Goal: Task Accomplishment & Management: Manage account settings

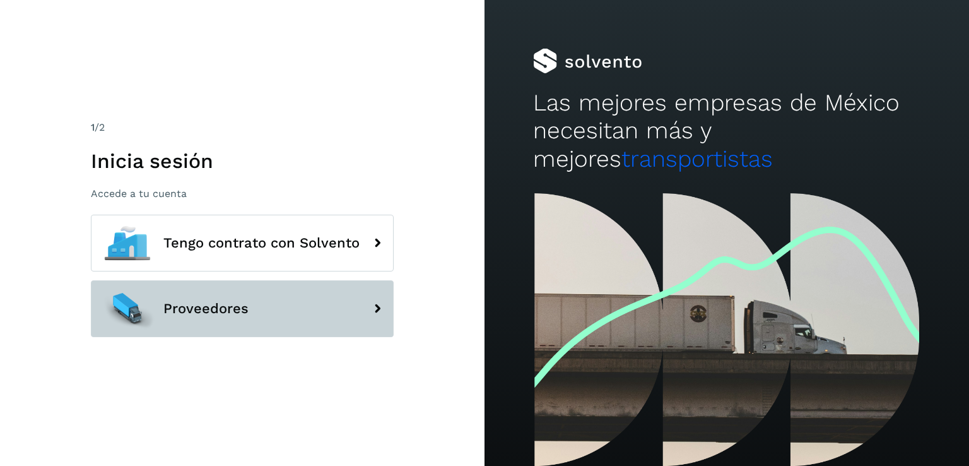
click at [294, 314] on button "Proveedores" at bounding box center [242, 308] width 303 height 57
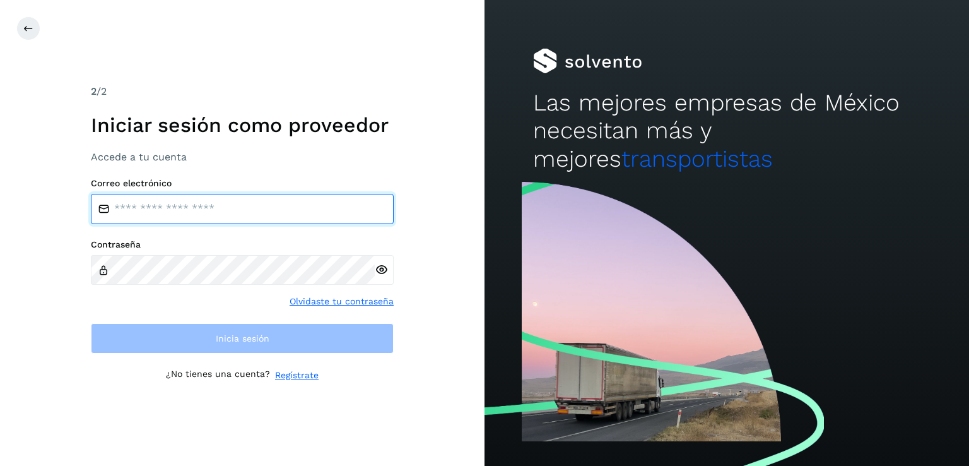
click at [152, 203] on input "email" at bounding box center [242, 209] width 303 height 30
type input "**********"
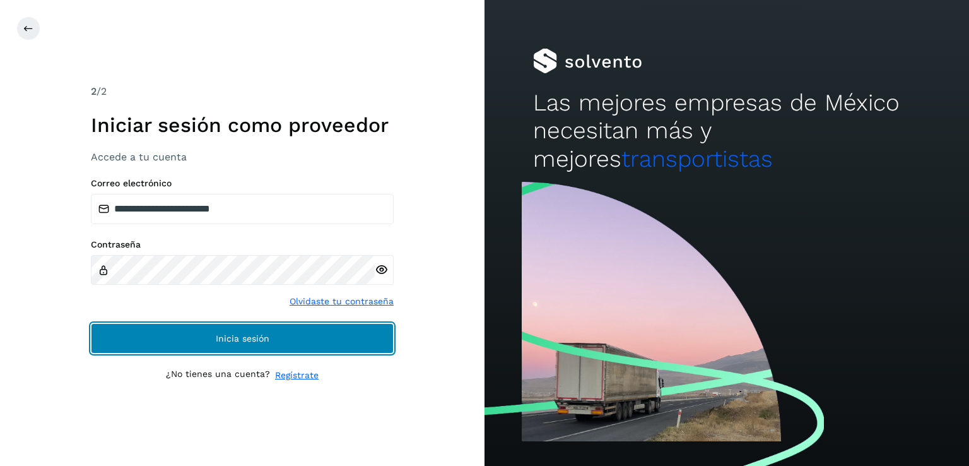
click at [192, 332] on button "Inicia sesión" at bounding box center [242, 338] width 303 height 30
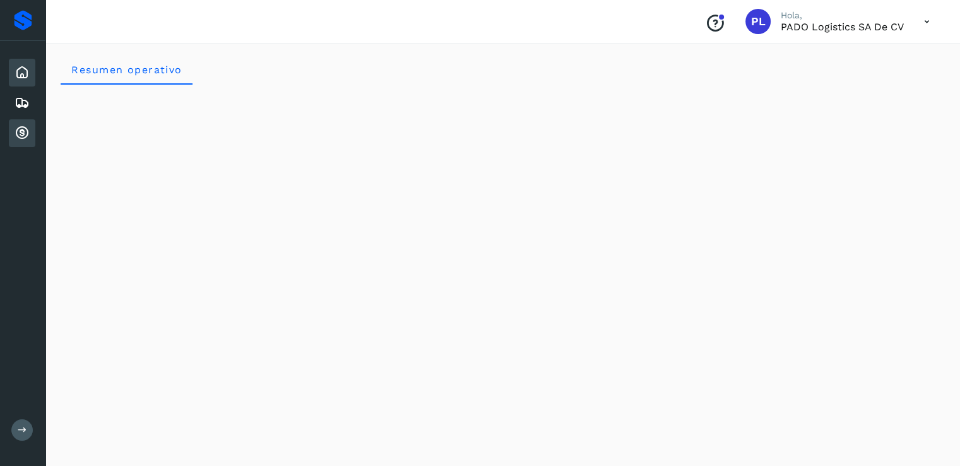
click at [20, 132] on icon at bounding box center [22, 133] width 15 height 15
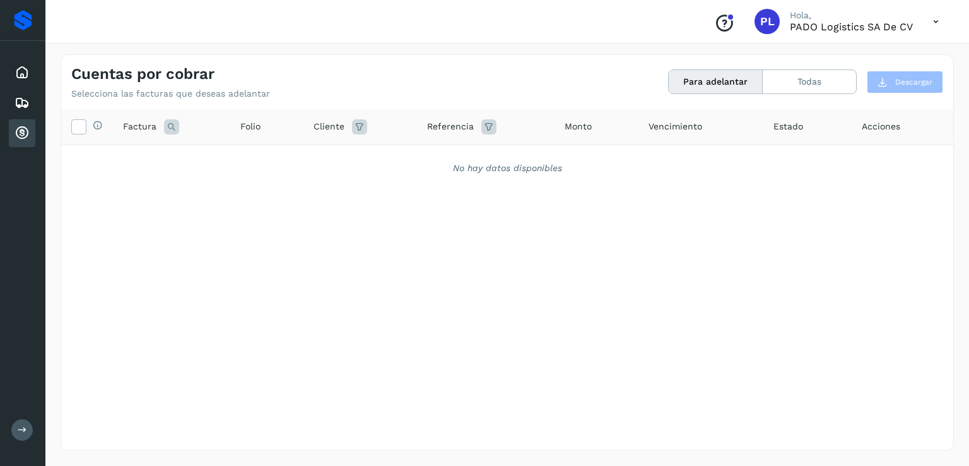
click at [938, 20] on icon at bounding box center [936, 22] width 26 height 26
click at [847, 57] on div "Cerrar sesión" at bounding box center [873, 57] width 150 height 24
